Goal: Task Accomplishment & Management: Manage account settings

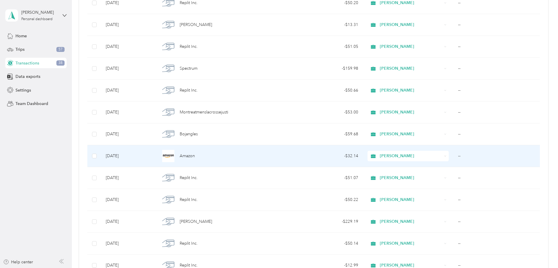
scroll to position [146, 0]
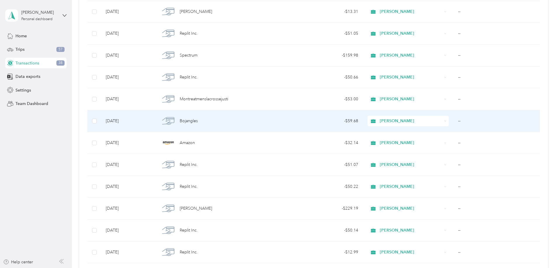
click at [394, 124] on span "[PERSON_NAME]" at bounding box center [411, 121] width 62 height 6
click at [457, 126] on td "--" at bounding box center [496, 121] width 86 height 22
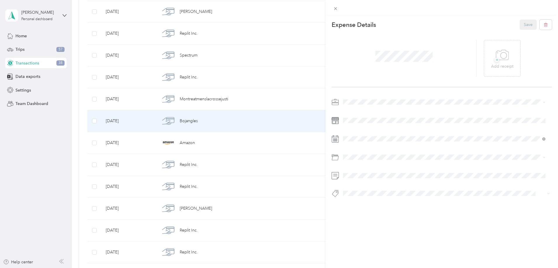
click at [400, 98] on span at bounding box center [446, 102] width 211 height 9
click at [375, 144] on li "Self Employment Expense" at bounding box center [444, 143] width 207 height 10
click at [527, 25] on button "Save" at bounding box center [528, 25] width 17 height 10
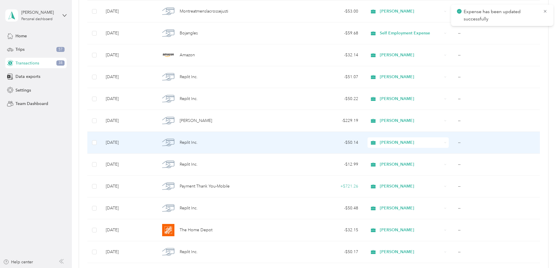
scroll to position [263, 0]
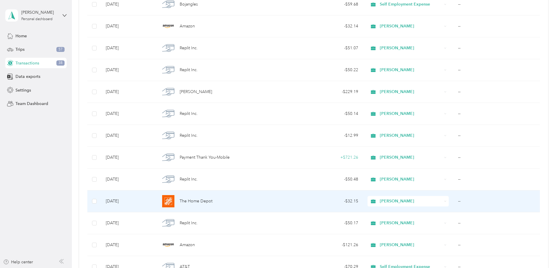
click at [252, 200] on div "The Home Depot" at bounding box center [220, 201] width 120 height 12
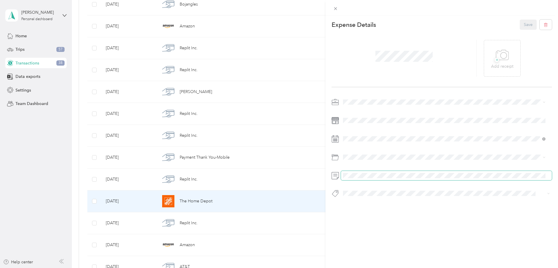
click at [374, 173] on span at bounding box center [446, 175] width 211 height 9
click at [525, 24] on button "Save" at bounding box center [528, 25] width 17 height 10
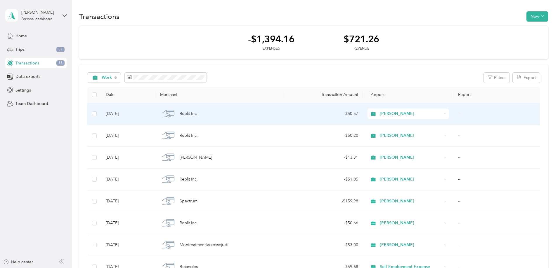
click at [250, 111] on div "Replit Inc." at bounding box center [220, 114] width 120 height 12
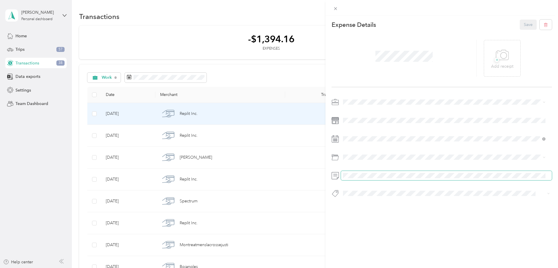
click at [358, 171] on span at bounding box center [446, 175] width 211 height 9
click at [335, 181] on div at bounding box center [442, 150] width 220 height 104
click at [247, 55] on div "This expense cannot be edited because it is either under review, approved, or p…" at bounding box center [279, 134] width 558 height 268
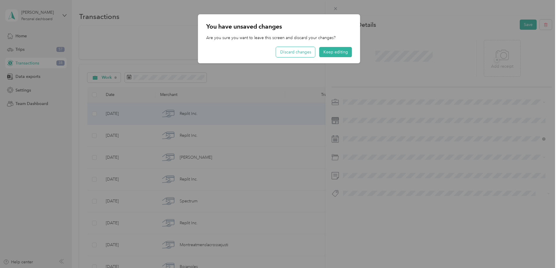
click at [306, 50] on button "Discard changes" at bounding box center [295, 52] width 39 height 10
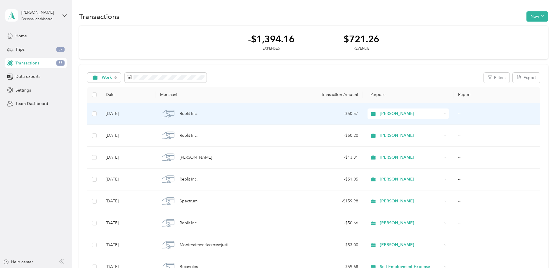
click at [258, 111] on div "Replit Inc." at bounding box center [220, 114] width 120 height 12
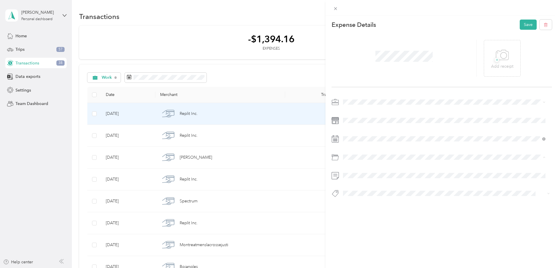
click at [77, 157] on div "This expense cannot be edited because it is either under review, approved, or p…" at bounding box center [279, 134] width 558 height 268
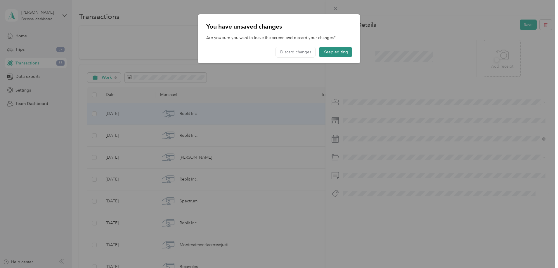
click at [332, 53] on button "Keep editing" at bounding box center [335, 52] width 33 height 10
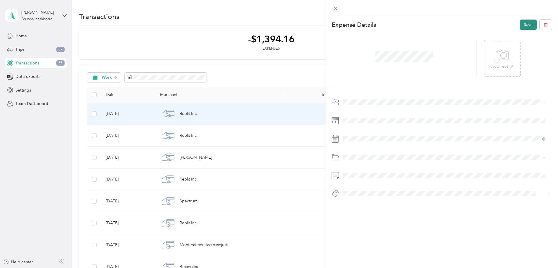
click at [528, 26] on button "Save" at bounding box center [528, 25] width 17 height 10
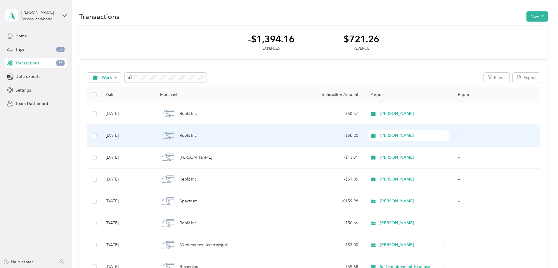
click at [271, 137] on div "Replit Inc." at bounding box center [220, 136] width 120 height 12
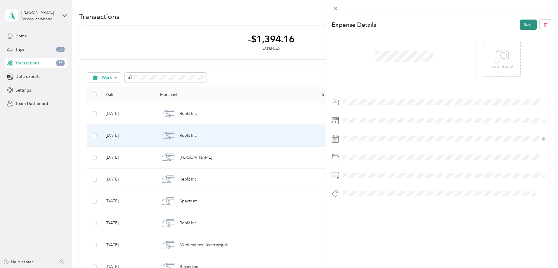
click at [520, 23] on button "Save" at bounding box center [528, 25] width 17 height 10
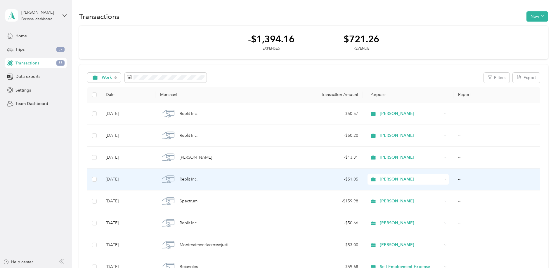
click at [309, 178] on div "- $51.05" at bounding box center [324, 179] width 68 height 6
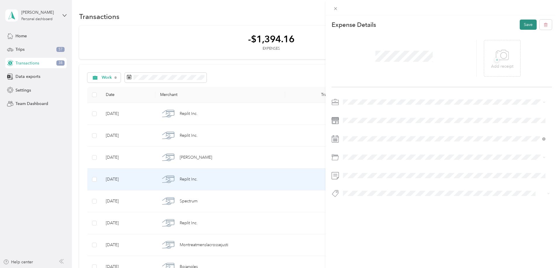
click at [520, 25] on button "Save" at bounding box center [528, 25] width 17 height 10
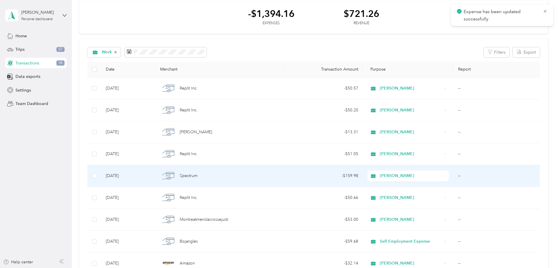
scroll to position [29, 0]
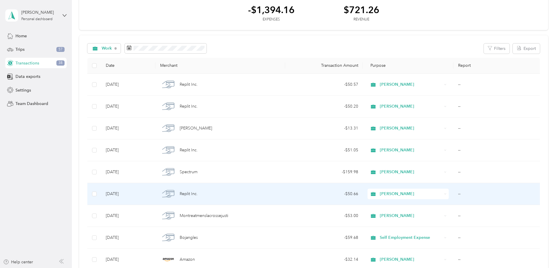
click at [271, 193] on div "Replit Inc." at bounding box center [220, 194] width 120 height 12
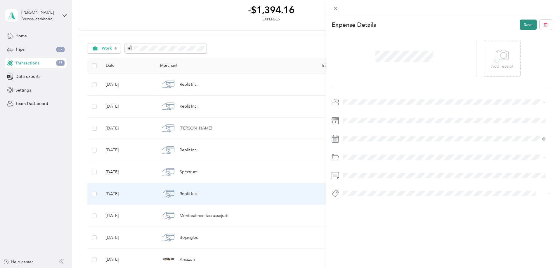
click at [525, 24] on button "Save" at bounding box center [528, 25] width 17 height 10
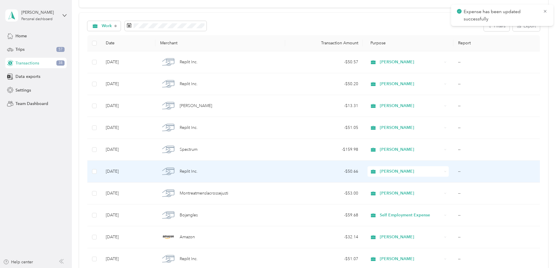
scroll to position [58, 0]
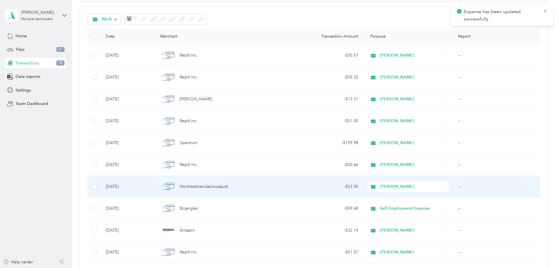
click at [380, 186] on span "[PERSON_NAME]" at bounding box center [411, 187] width 62 height 6
click at [394, 173] on span "Charity" at bounding box center [397, 173] width 50 height 6
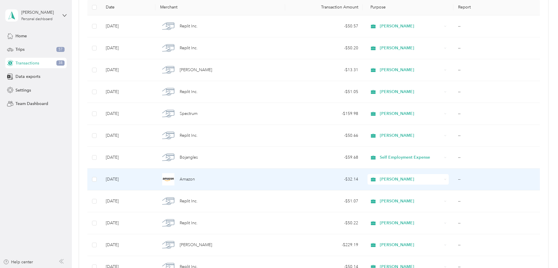
scroll to position [117, 0]
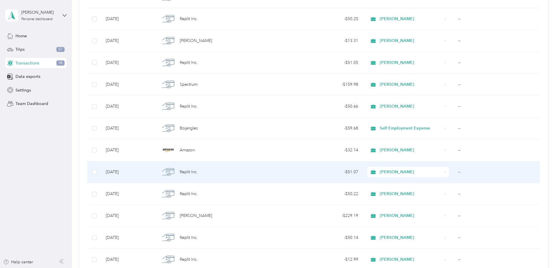
click at [277, 166] on td "Replit Inc." at bounding box center [219, 173] width 129 height 22
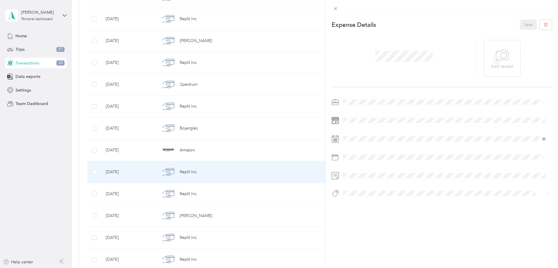
click at [364, 169] on div at bounding box center [442, 150] width 220 height 104
click at [520, 26] on button "Save" at bounding box center [528, 25] width 17 height 10
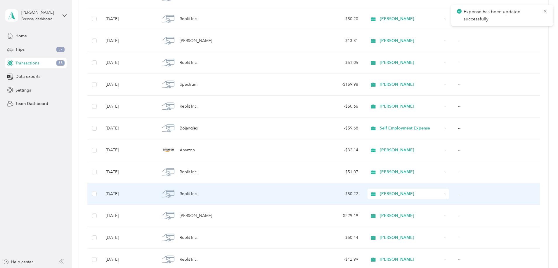
click at [252, 197] on div "Replit Inc." at bounding box center [220, 194] width 120 height 12
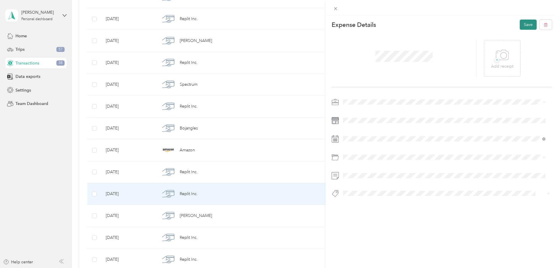
click at [520, 25] on button "Save" at bounding box center [528, 25] width 17 height 10
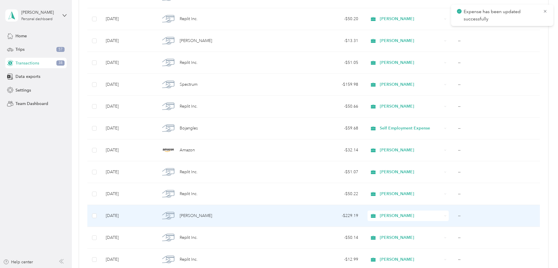
scroll to position [146, 0]
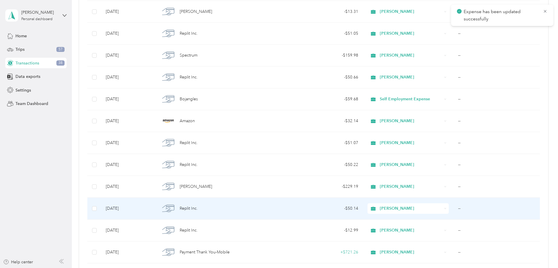
click at [265, 207] on div "Replit Inc." at bounding box center [220, 209] width 120 height 12
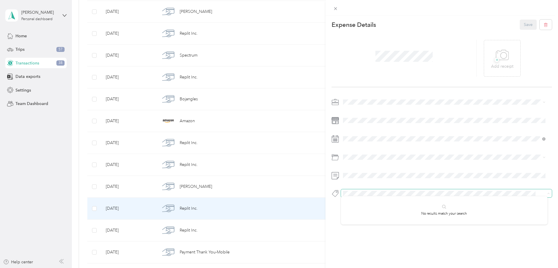
click at [351, 191] on span at bounding box center [441, 194] width 201 height 6
click at [304, 197] on div "This expense cannot be edited because it is either under review, approved, or p…" at bounding box center [279, 134] width 558 height 268
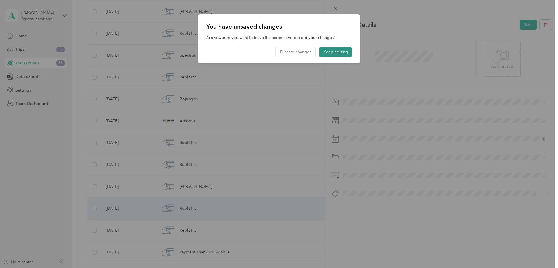
click at [334, 51] on button "Keep editing" at bounding box center [335, 52] width 33 height 10
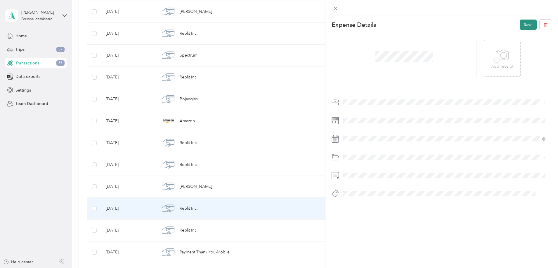
click at [521, 25] on button "Save" at bounding box center [528, 25] width 17 height 10
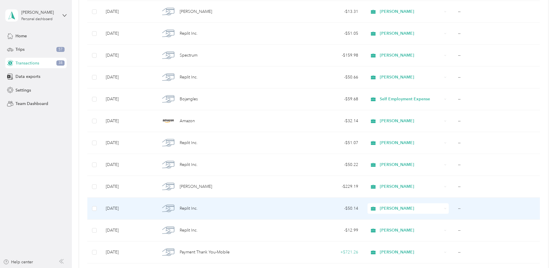
click at [312, 213] on td "- $50.14" at bounding box center [324, 209] width 78 height 22
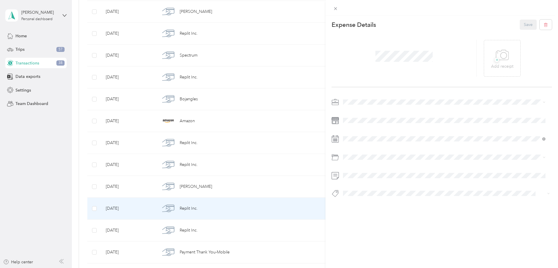
click at [246, 225] on div "This expense cannot be edited because it is either under review, approved, or p…" at bounding box center [279, 134] width 558 height 268
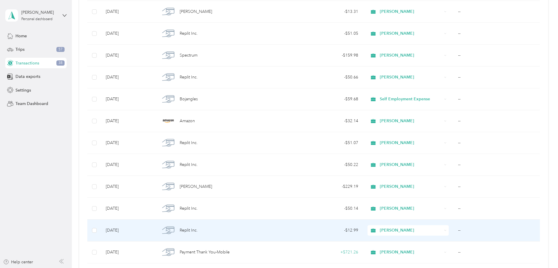
click at [248, 229] on div "Replit Inc." at bounding box center [220, 231] width 120 height 12
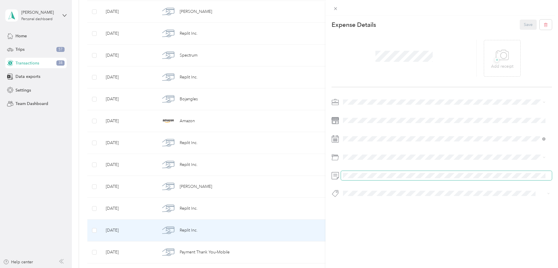
click at [351, 172] on span at bounding box center [446, 175] width 211 height 9
click at [523, 26] on button "Save" at bounding box center [528, 25] width 17 height 10
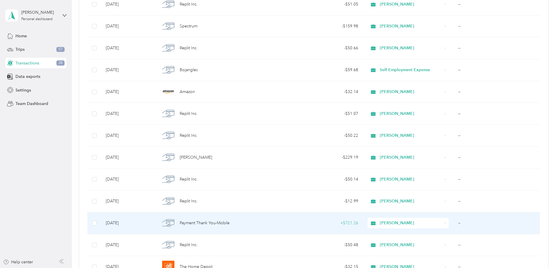
scroll to position [204, 0]
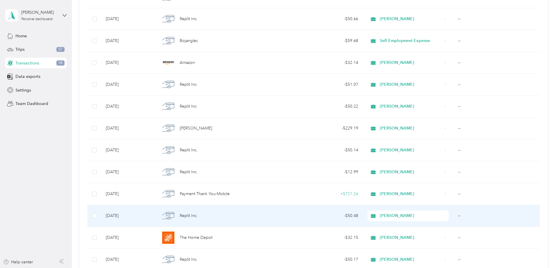
click at [280, 215] on div "Replit Inc." at bounding box center [220, 216] width 120 height 12
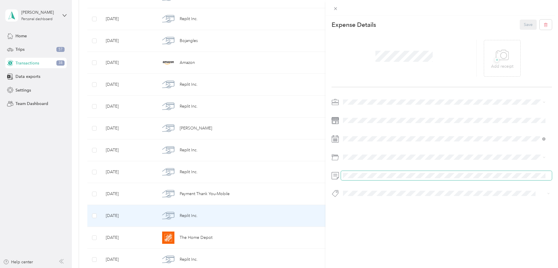
click at [364, 173] on span at bounding box center [446, 175] width 211 height 9
click at [528, 22] on button "Save" at bounding box center [528, 25] width 17 height 10
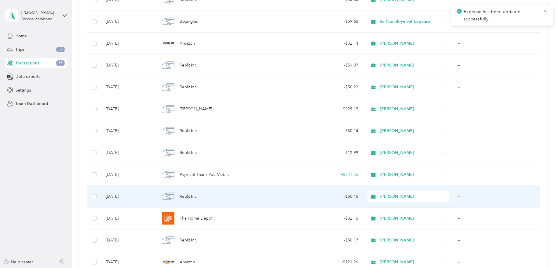
scroll to position [234, 0]
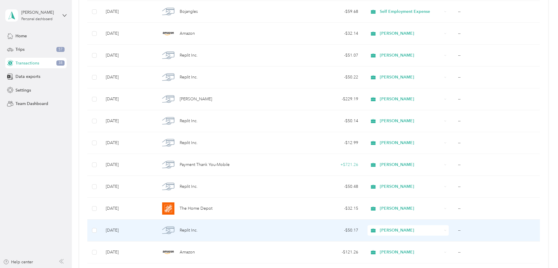
click at [280, 232] on div "Replit Inc." at bounding box center [220, 231] width 120 height 12
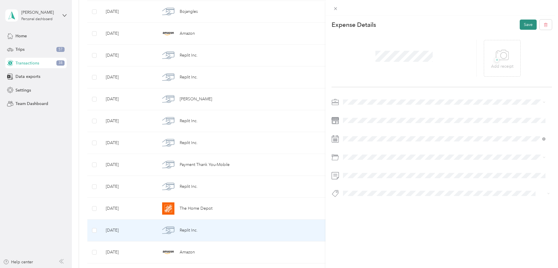
click at [520, 25] on button "Save" at bounding box center [528, 25] width 17 height 10
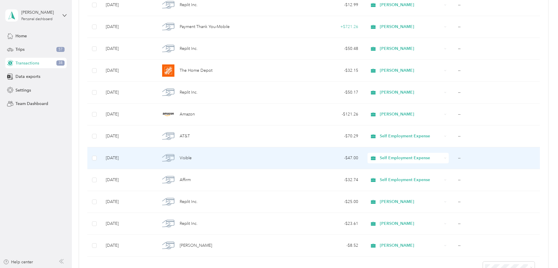
scroll to position [380, 0]
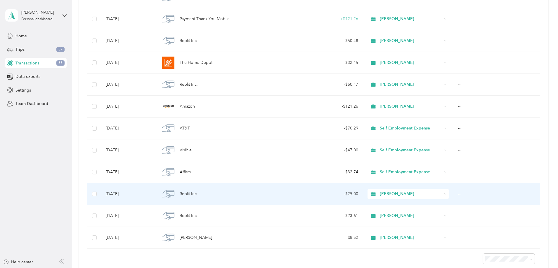
click at [276, 192] on div "Replit Inc." at bounding box center [220, 194] width 120 height 12
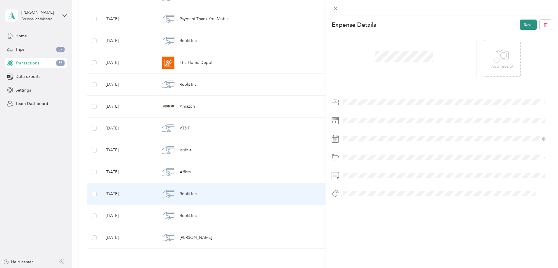
click at [522, 26] on button "Save" at bounding box center [528, 25] width 17 height 10
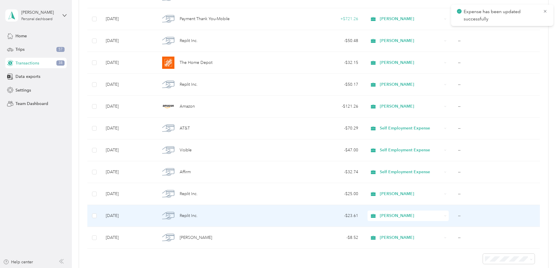
click at [273, 216] on div "Replit Inc." at bounding box center [220, 216] width 120 height 12
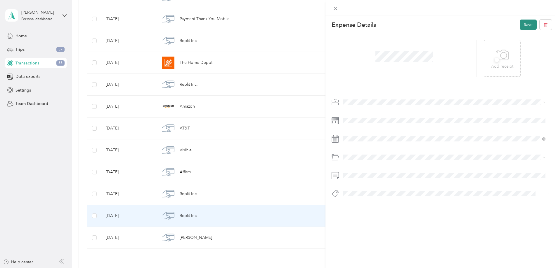
click at [520, 26] on button "Save" at bounding box center [528, 25] width 17 height 10
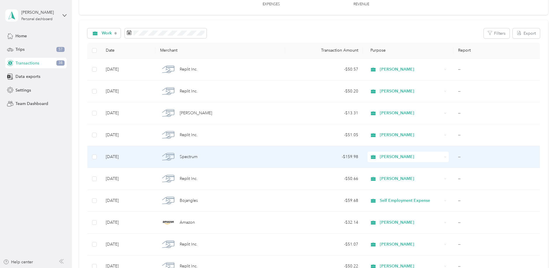
scroll to position [58, 0]
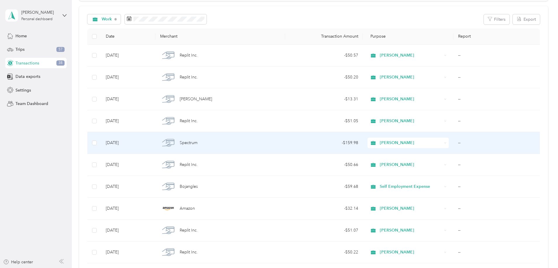
click at [282, 152] on td "Spectrum" at bounding box center [219, 143] width 129 height 22
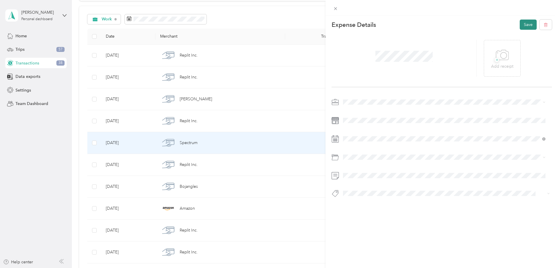
click at [527, 26] on button "Save" at bounding box center [528, 25] width 17 height 10
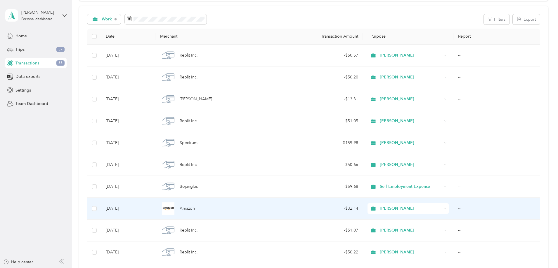
click at [315, 209] on div "- $32.14" at bounding box center [324, 209] width 68 height 6
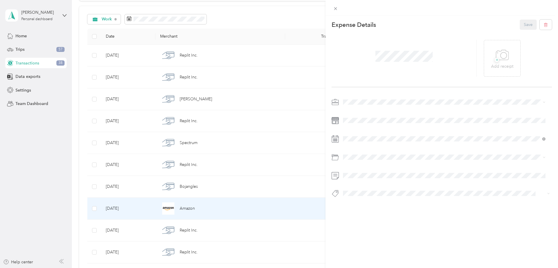
click at [81, 205] on div "This expense cannot be edited because it is either under review, approved, or p…" at bounding box center [279, 134] width 558 height 268
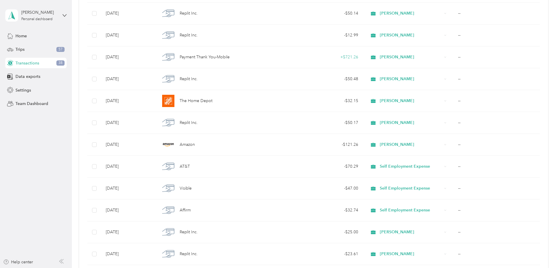
scroll to position [351, 0]
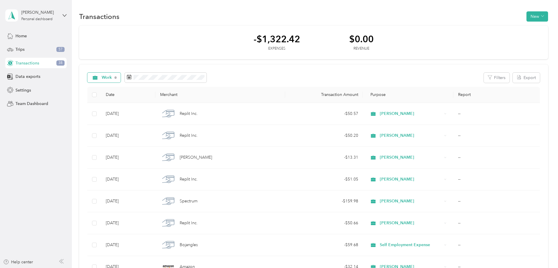
click at [121, 79] on div "Work" at bounding box center [104, 78] width 34 height 10
click at [152, 98] on span "Unclassified" at bounding box center [166, 96] width 50 height 6
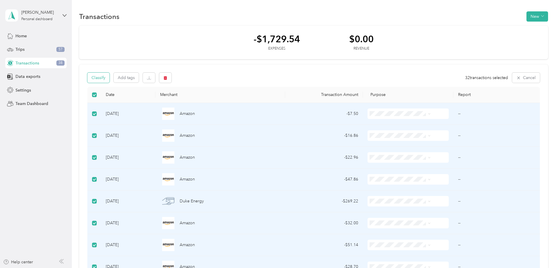
click at [110, 75] on button "Classify" at bounding box center [98, 78] width 22 height 10
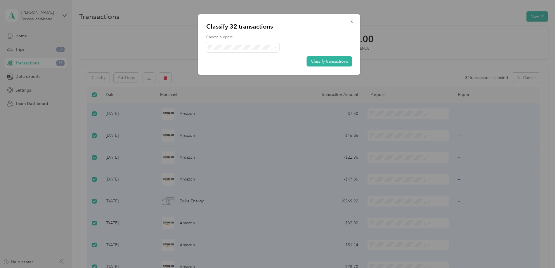
click at [229, 69] on span "Personal" at bounding box center [248, 66] width 54 height 6
click at [224, 51] on span at bounding box center [242, 47] width 73 height 10
click at [241, 44] on span at bounding box center [242, 47] width 73 height 10
click at [334, 63] on button "Classify transactions" at bounding box center [329, 61] width 45 height 10
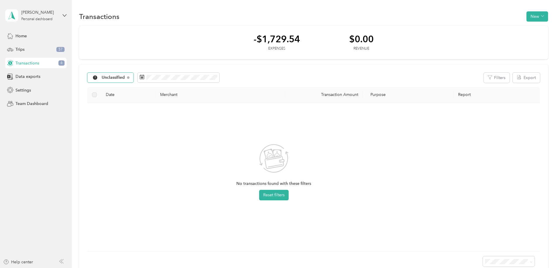
click at [125, 76] on span "Unclassified" at bounding box center [113, 78] width 23 height 4
click at [157, 119] on li "Personal" at bounding box center [160, 119] width 69 height 10
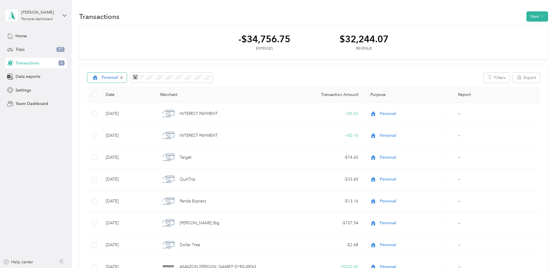
click at [127, 80] on div "Personal" at bounding box center [107, 78] width 40 height 10
click at [166, 141] on li "Self Employment Expense" at bounding box center [160, 137] width 69 height 10
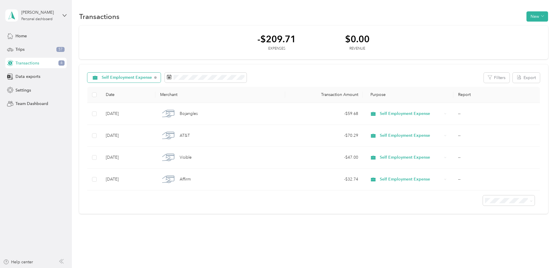
click at [152, 78] on span "Self Employment Expense" at bounding box center [127, 78] width 50 height 4
click at [156, 119] on span "Personal" at bounding box center [170, 119] width 58 height 6
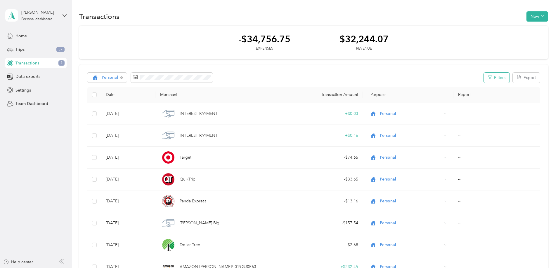
click at [484, 81] on button "Filters" at bounding box center [497, 78] width 26 height 10
click at [337, 91] on th "Transaction Amount" at bounding box center [324, 95] width 78 height 16
click at [337, 93] on th "Transaction Amount" at bounding box center [324, 95] width 78 height 16
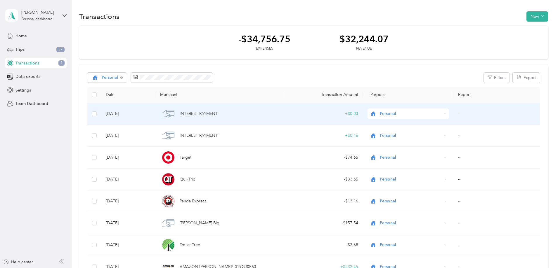
click at [316, 110] on td "+ $0.03" at bounding box center [324, 114] width 78 height 22
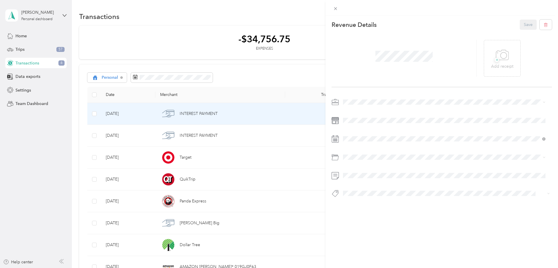
click at [291, 35] on div "This revenue cannot be edited because it is either under review, approved, or p…" at bounding box center [279, 134] width 558 height 268
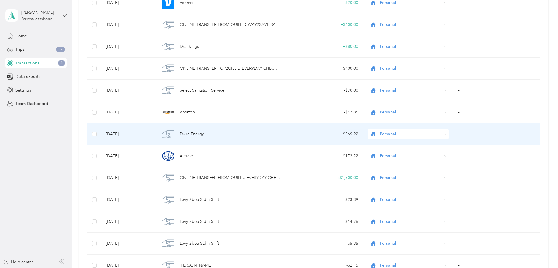
scroll to position [133, 0]
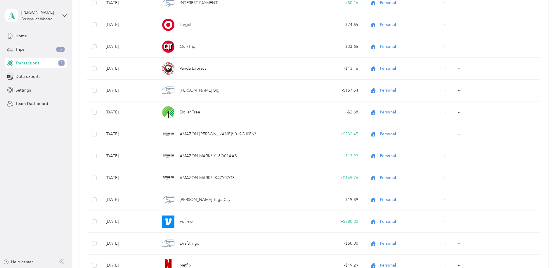
click at [27, 64] on span "Transactions" at bounding box center [27, 63] width 24 height 6
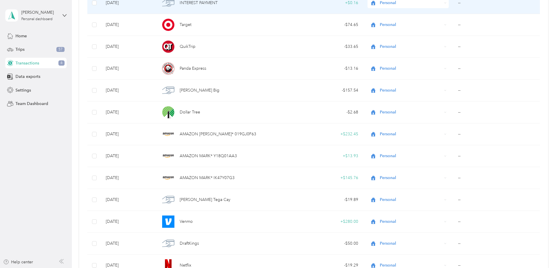
scroll to position [0, 0]
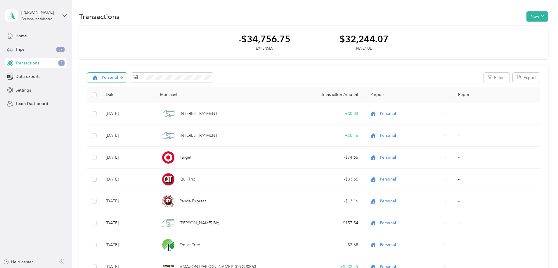
click at [127, 73] on div "Personal" at bounding box center [107, 78] width 40 height 10
click at [150, 88] on span "All purposes" at bounding box center [166, 88] width 50 height 6
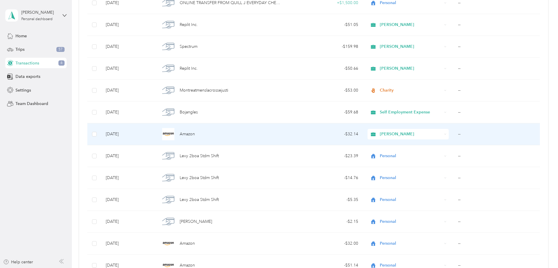
click at [396, 135] on span "[PERSON_NAME]" at bounding box center [411, 134] width 62 height 6
click at [399, 176] on li "Self Employment Expense" at bounding box center [392, 175] width 69 height 10
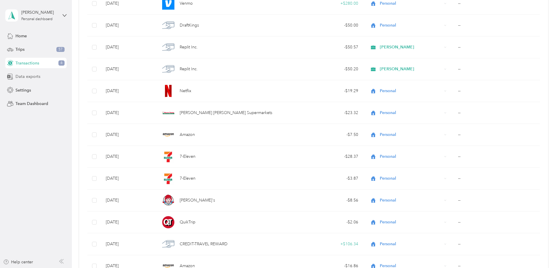
scroll to position [257, 0]
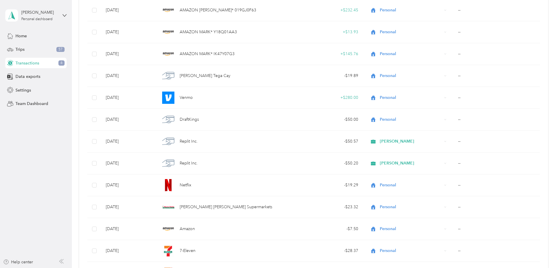
click at [32, 63] on span "Transactions" at bounding box center [27, 63] width 24 height 6
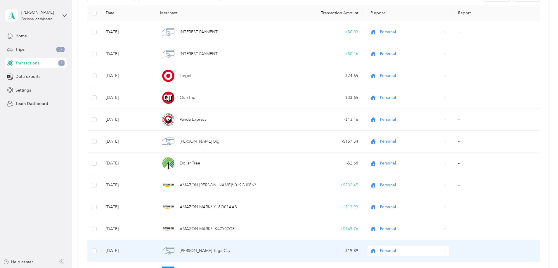
scroll to position [0, 0]
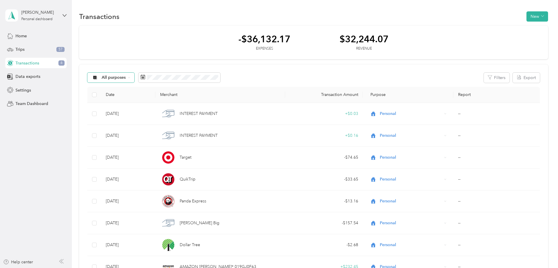
click at [135, 82] on div "All purposes" at bounding box center [110, 78] width 47 height 10
click at [164, 157] on span "[PERSON_NAME]" at bounding box center [166, 159] width 50 height 6
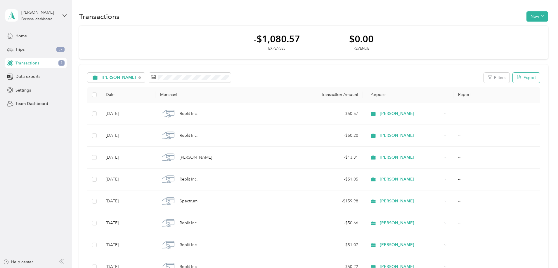
click at [513, 80] on button "Export" at bounding box center [526, 78] width 27 height 10
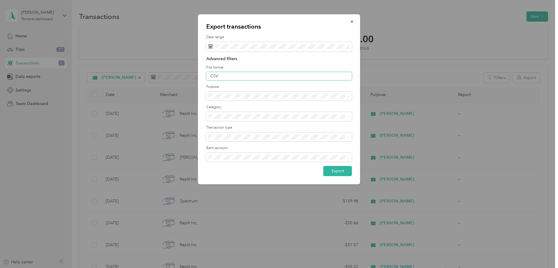
click at [245, 77] on div "CSV" at bounding box center [276, 76] width 133 height 4
click at [233, 106] on div "PDF" at bounding box center [279, 104] width 138 height 6
click at [280, 120] on span at bounding box center [279, 116] width 146 height 9
click at [256, 105] on label "Category" at bounding box center [279, 107] width 146 height 5
click at [243, 158] on div "Expenses" at bounding box center [279, 158] width 138 height 6
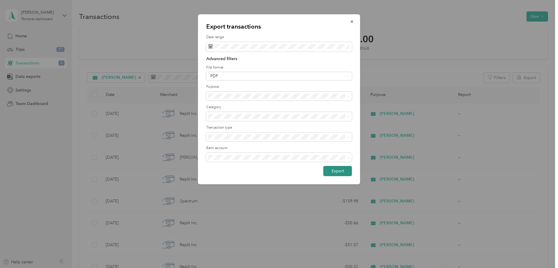
click at [345, 174] on button "Export" at bounding box center [337, 171] width 29 height 10
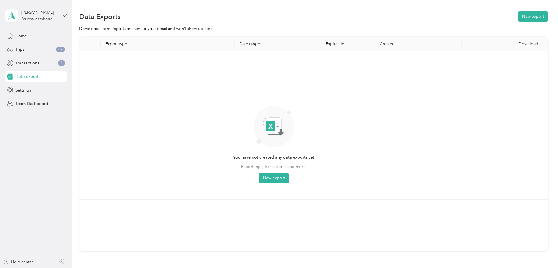
click at [443, 106] on div "You have not created any data exports yet Export trips, transactions and more. …" at bounding box center [274, 125] width 380 height 139
